Goal: Find specific page/section: Find specific page/section

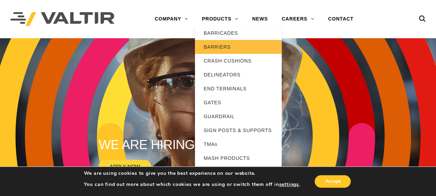
click at [217, 46] on link "BARRIERS" at bounding box center [238, 47] width 87 height 14
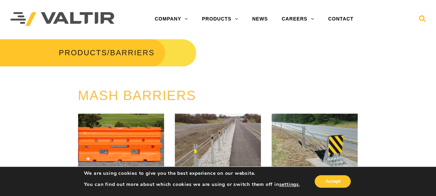
click at [421, 20] on icon at bounding box center [422, 20] width 7 height 10
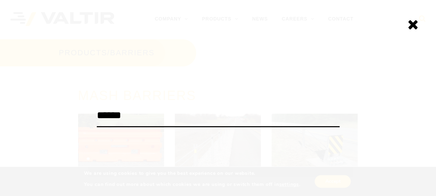
type input "******"
click input "******" at bounding box center [0, 0] width 0 height 0
